Goal: Task Accomplishment & Management: Use online tool/utility

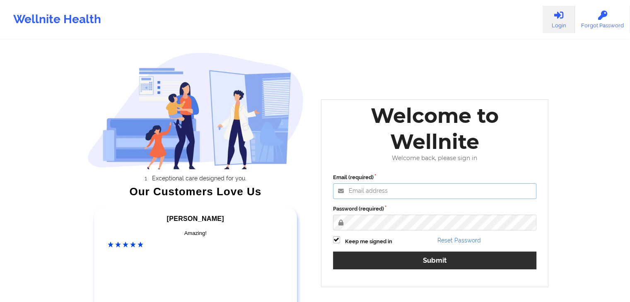
type input "[EMAIL_ADDRESS][DOMAIN_NAME]"
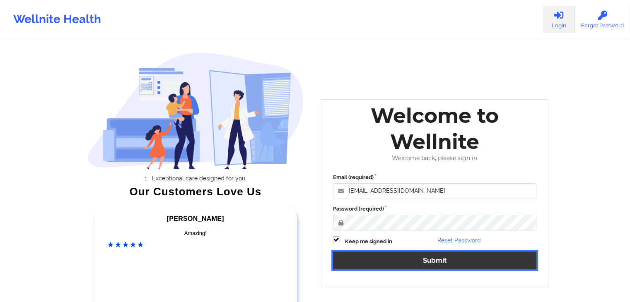
click at [371, 261] on button "Submit" at bounding box center [435, 261] width 204 height 18
